Goal: Information Seeking & Learning: Learn about a topic

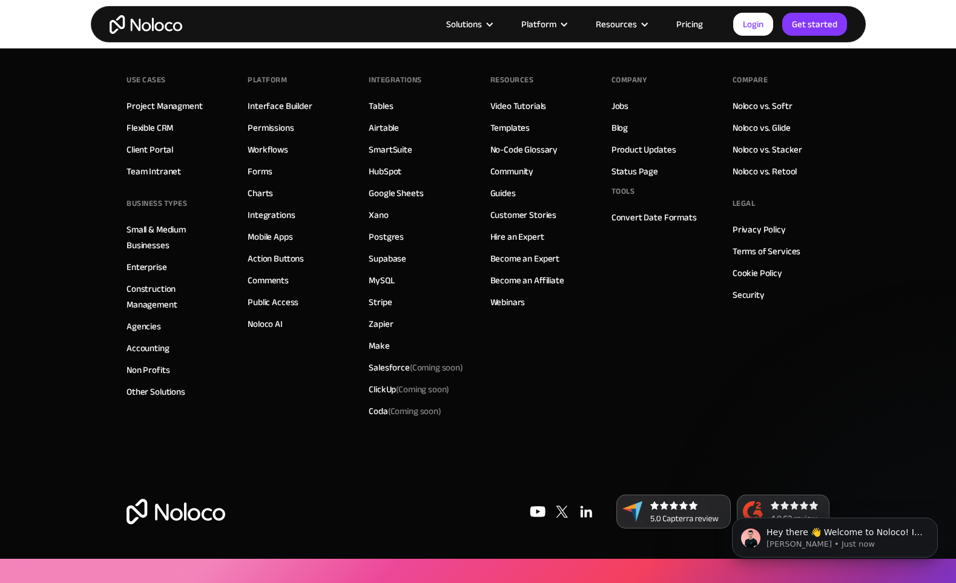
scroll to position [4560, 0]
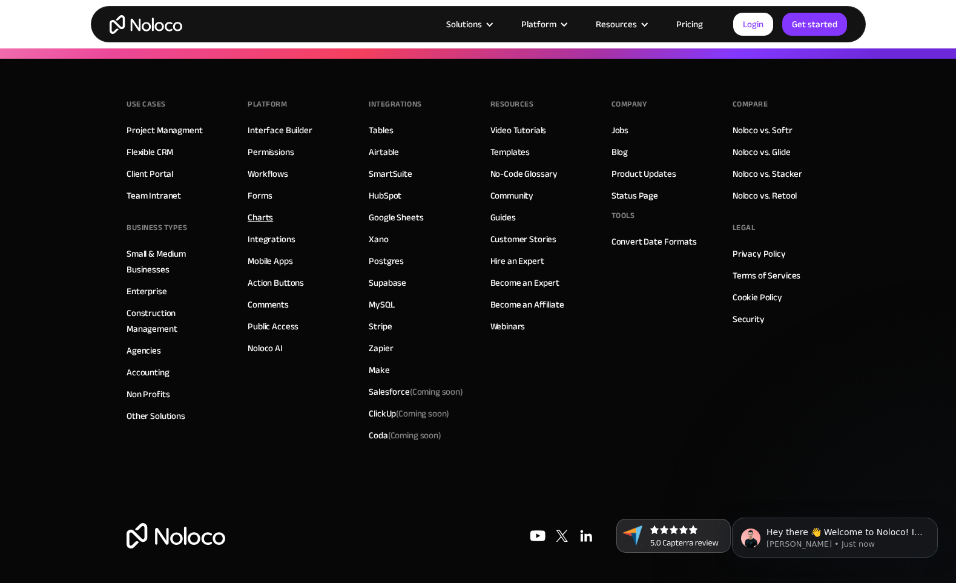
click at [270, 211] on link "Charts" at bounding box center [260, 218] width 25 height 16
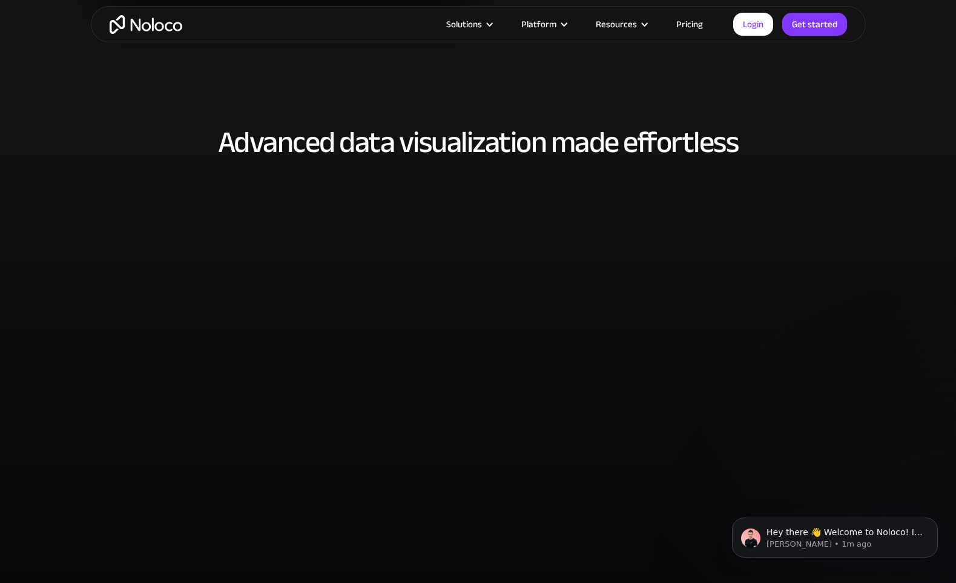
scroll to position [2258, 0]
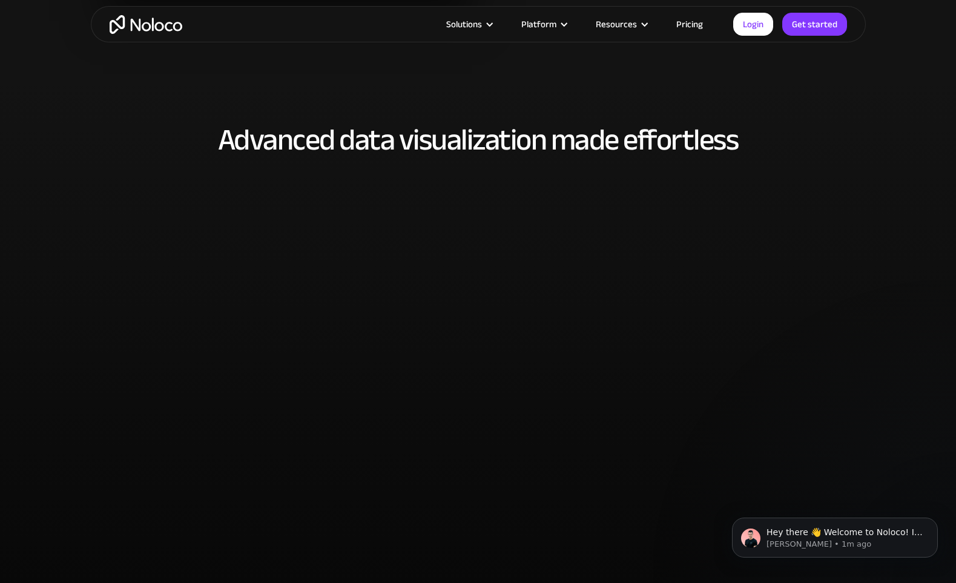
click at [678, 24] on link "Pricing" at bounding box center [689, 24] width 57 height 16
